Goal: Check status: Check status

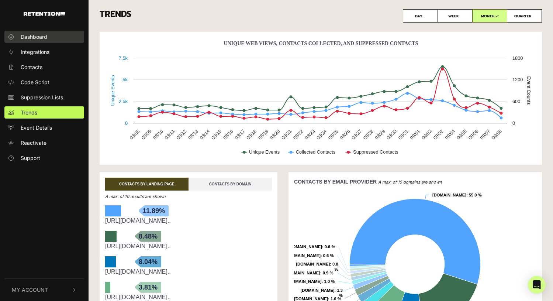
click at [49, 35] on link "Dashboard" at bounding box center [44, 37] width 80 height 12
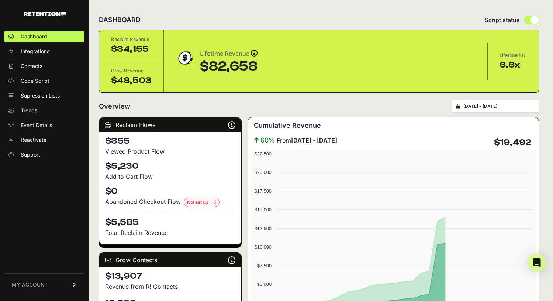
click at [499, 111] on div "2025-08-09 - 2025-09-08" at bounding box center [495, 106] width 87 height 13
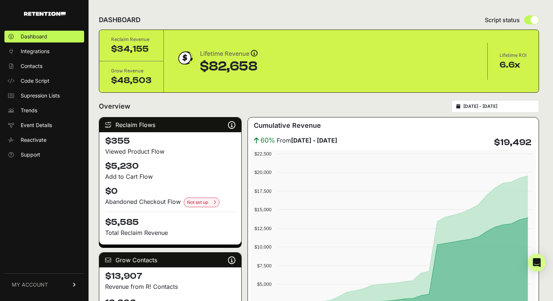
click at [468, 105] on div "2025-08-09 - 2025-09-08" at bounding box center [495, 106] width 87 height 13
click at [460, 107] on icon at bounding box center [458, 106] width 4 height 4
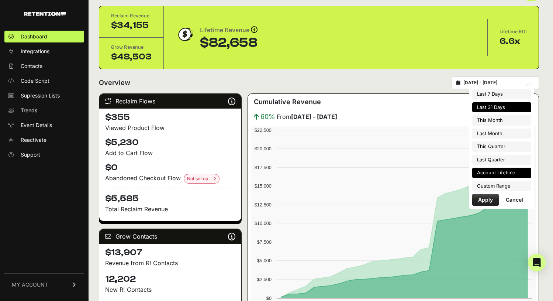
scroll to position [24, 0]
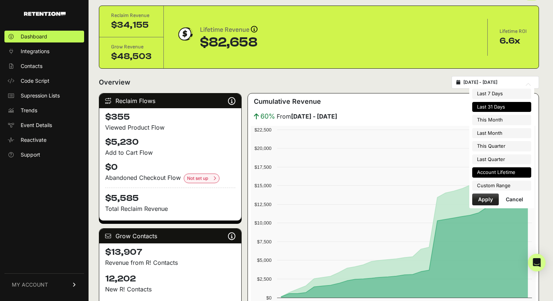
click at [513, 171] on li "Account Lifetime" at bounding box center [501, 172] width 59 height 10
type input "2025-01-16 - 2025-09-08"
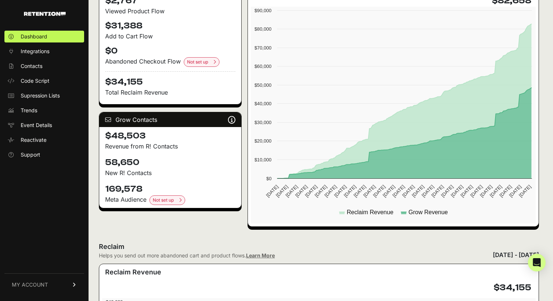
scroll to position [141, 0]
